Goal: Information Seeking & Learning: Learn about a topic

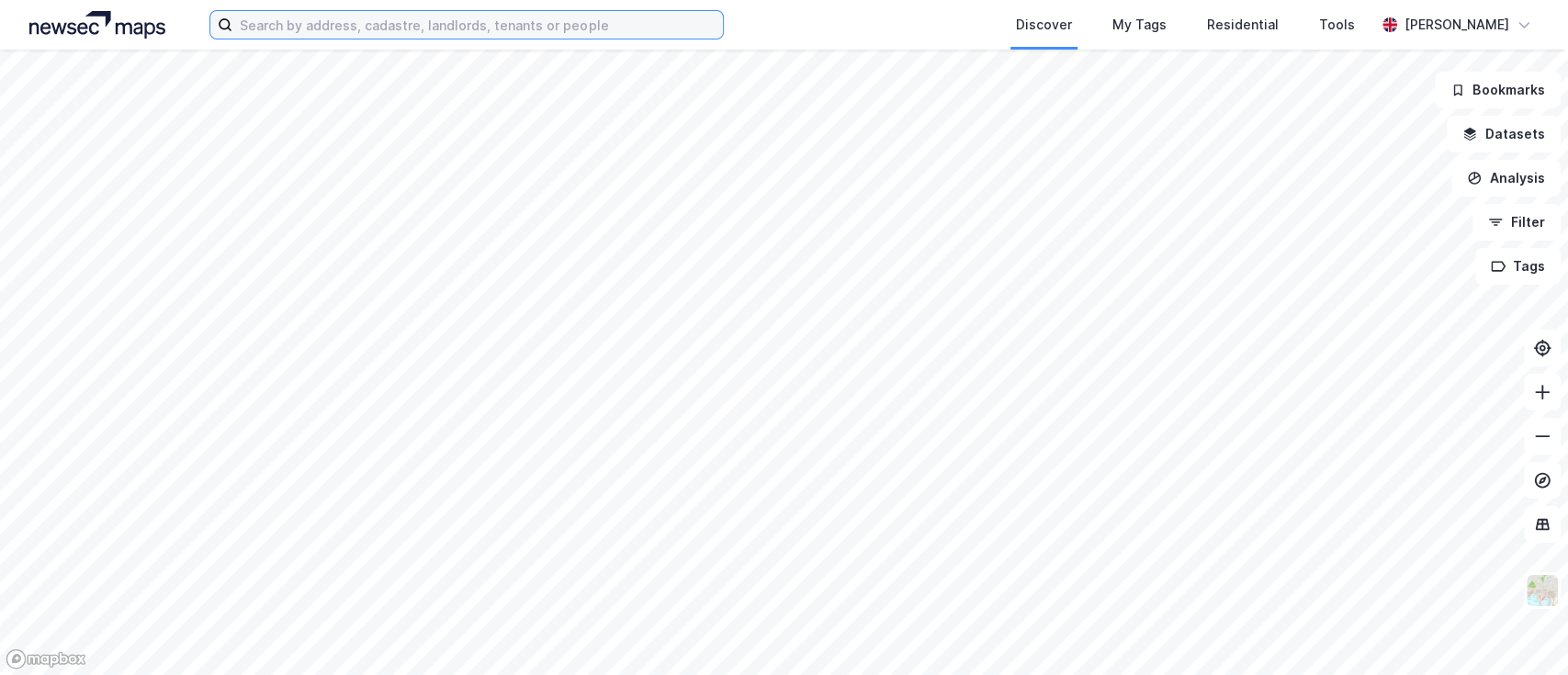
click at [280, 28] on input at bounding box center [477, 24] width 490 height 27
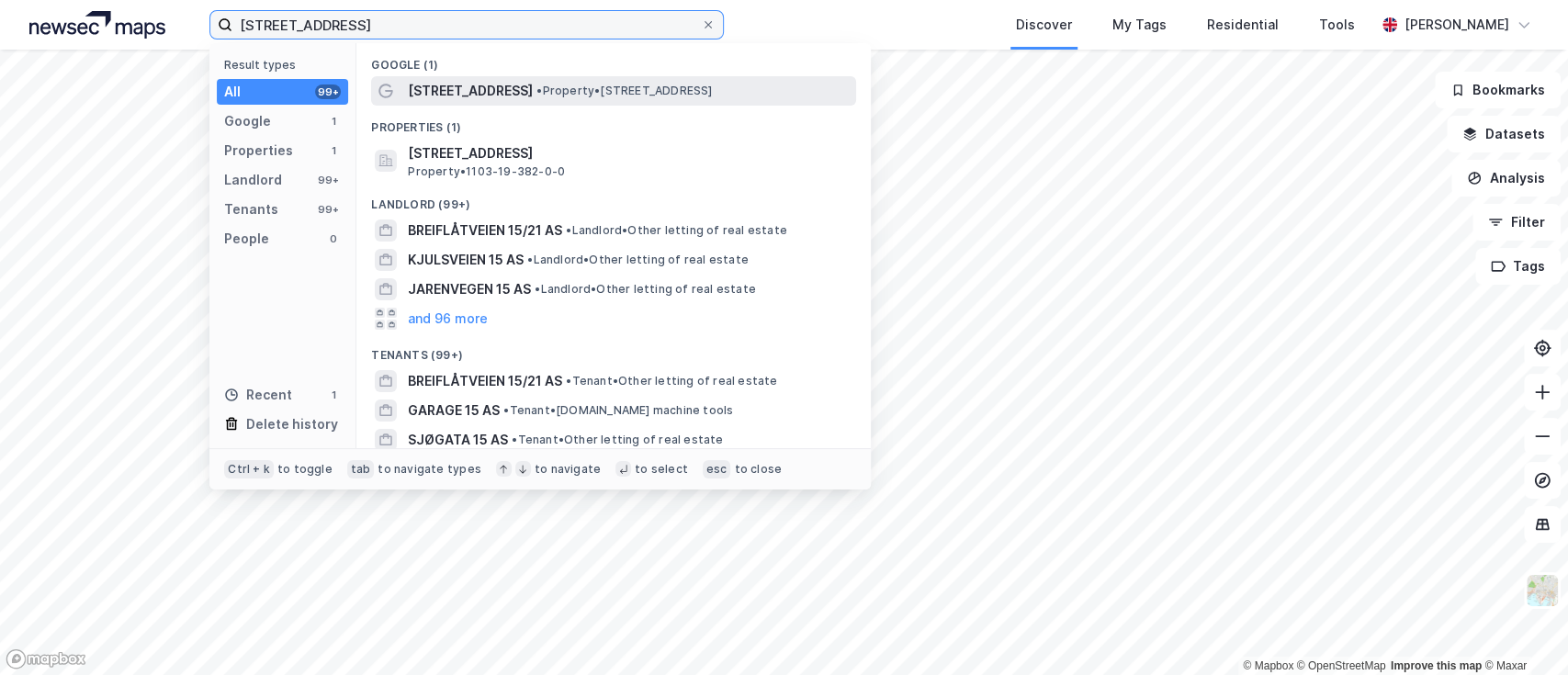
type input "[STREET_ADDRESS]"
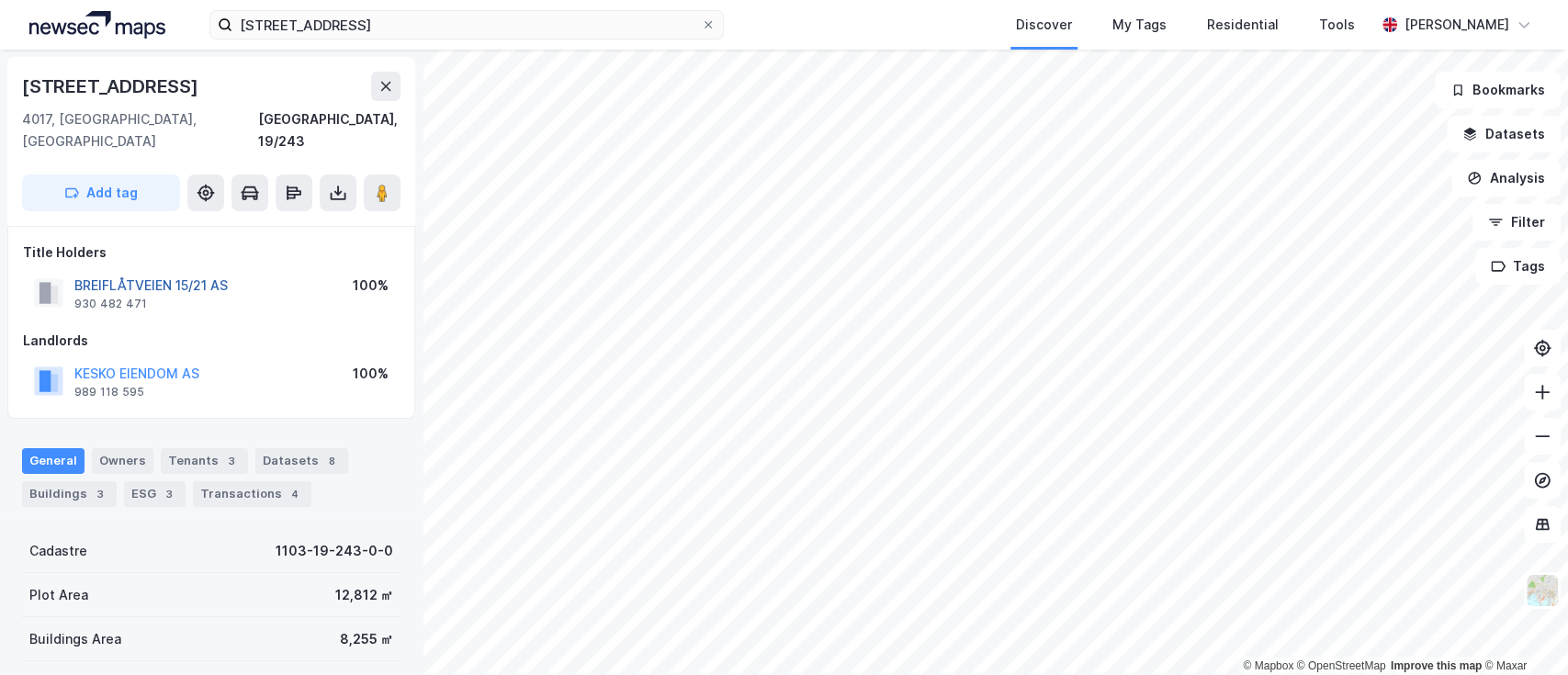
click at [0, 0] on button "BREIFLÅTVEIEN 15/21 AS" at bounding box center [0, 0] width 0 height 0
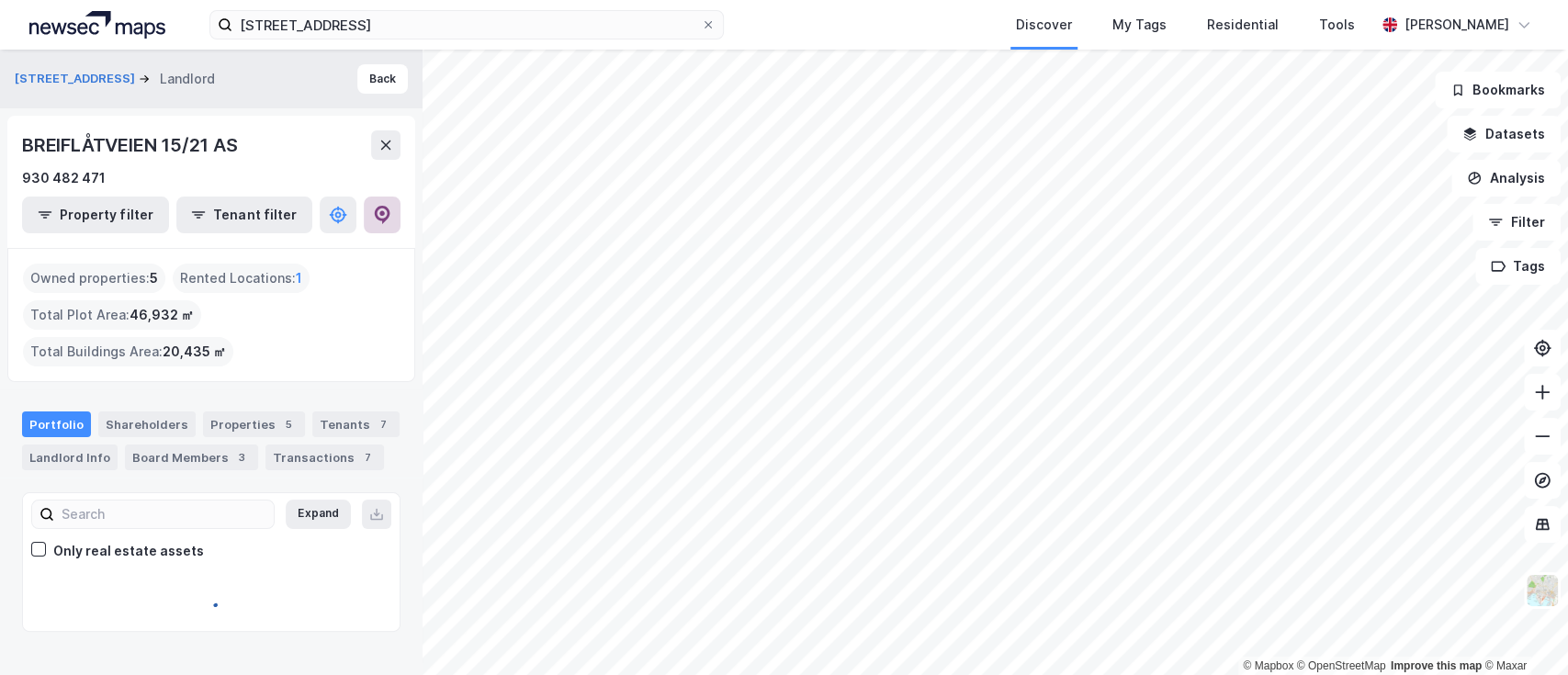
click at [382, 213] on icon at bounding box center [382, 213] width 6 height 6
